Goal: Find specific page/section: Find specific page/section

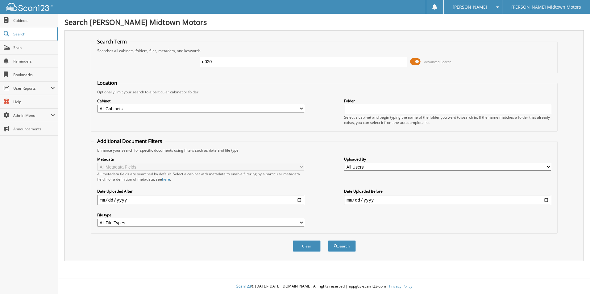
type input "q020"
click at [328, 240] on button "Search" at bounding box center [342, 245] width 28 height 11
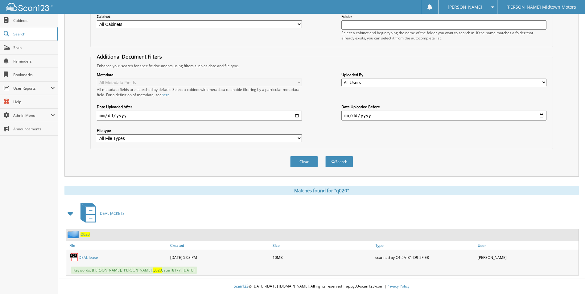
scroll to position [85, 0]
click at [90, 257] on link "DEAL lease" at bounding box center [88, 257] width 19 height 5
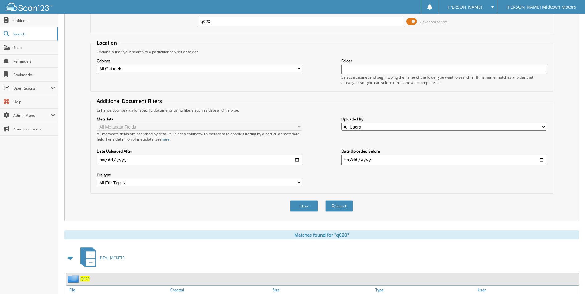
scroll to position [0, 0]
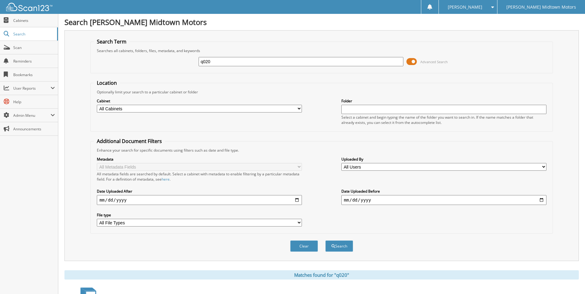
click at [240, 60] on input "q020" at bounding box center [301, 61] width 205 height 9
type input "q"
type input "p7716"
click at [325, 240] on button "Search" at bounding box center [339, 245] width 28 height 11
click at [230, 61] on input "p7716" at bounding box center [301, 61] width 205 height 9
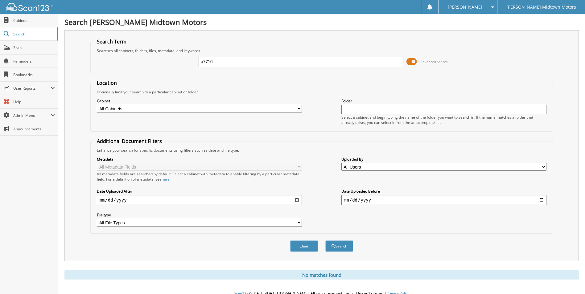
click at [230, 61] on input "p7716" at bounding box center [301, 61] width 205 height 9
click at [207, 62] on input "rob courson" at bounding box center [301, 61] width 205 height 9
type input "robert courson"
click at [325, 240] on button "Search" at bounding box center [339, 245] width 28 height 11
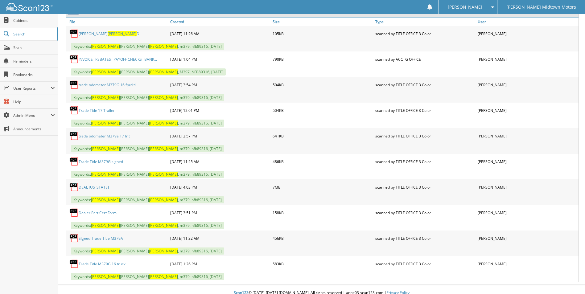
scroll to position [315, 0]
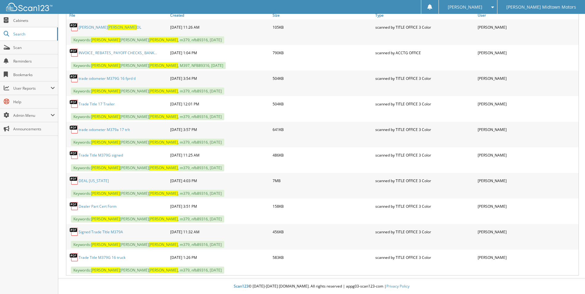
click at [87, 181] on link "DEAL Texas" at bounding box center [94, 180] width 30 height 5
